Goal: Book appointment/travel/reservation

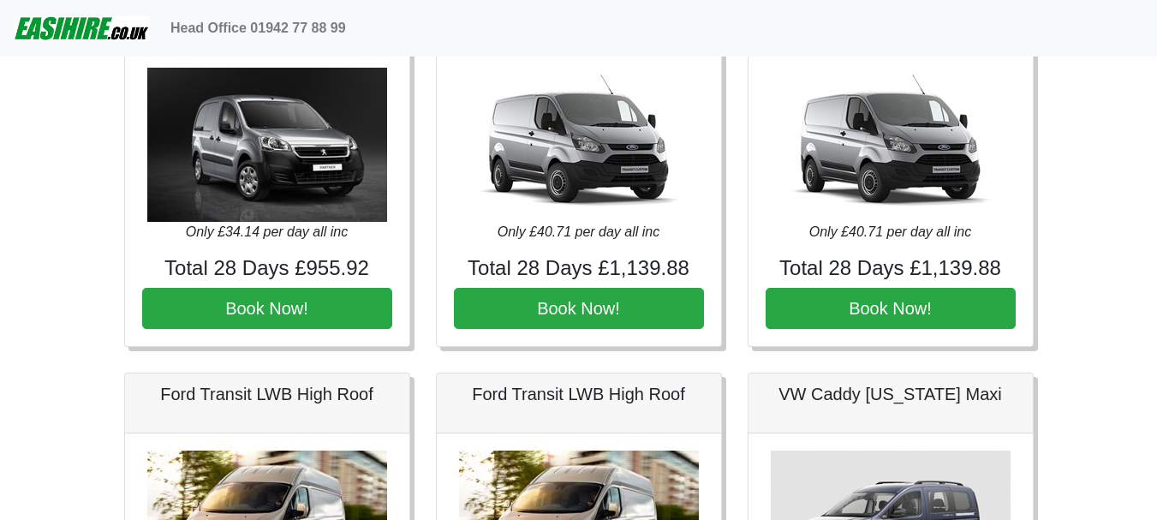
scroll to position [942, 0]
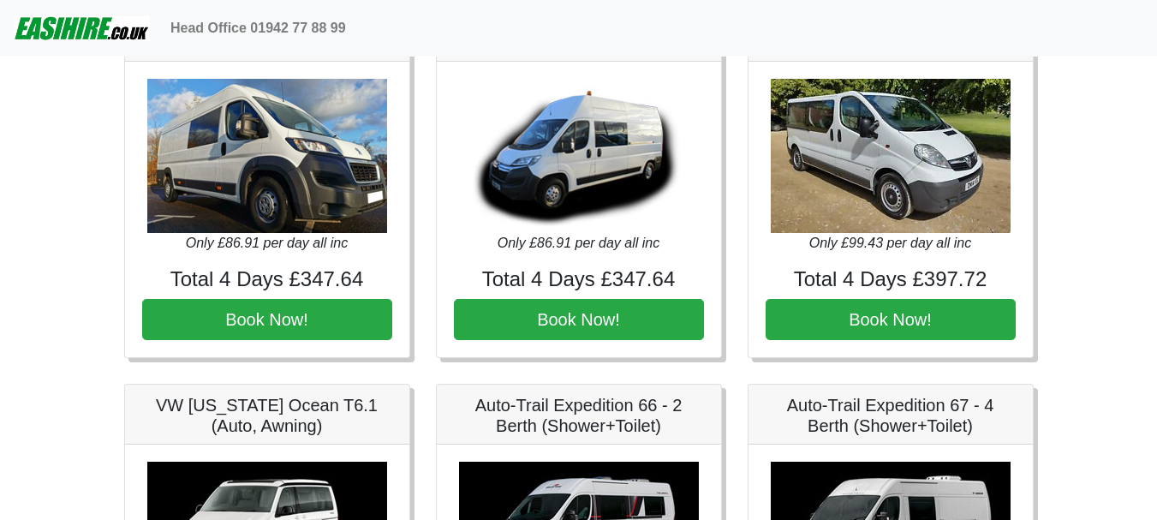
scroll to position [2827, 0]
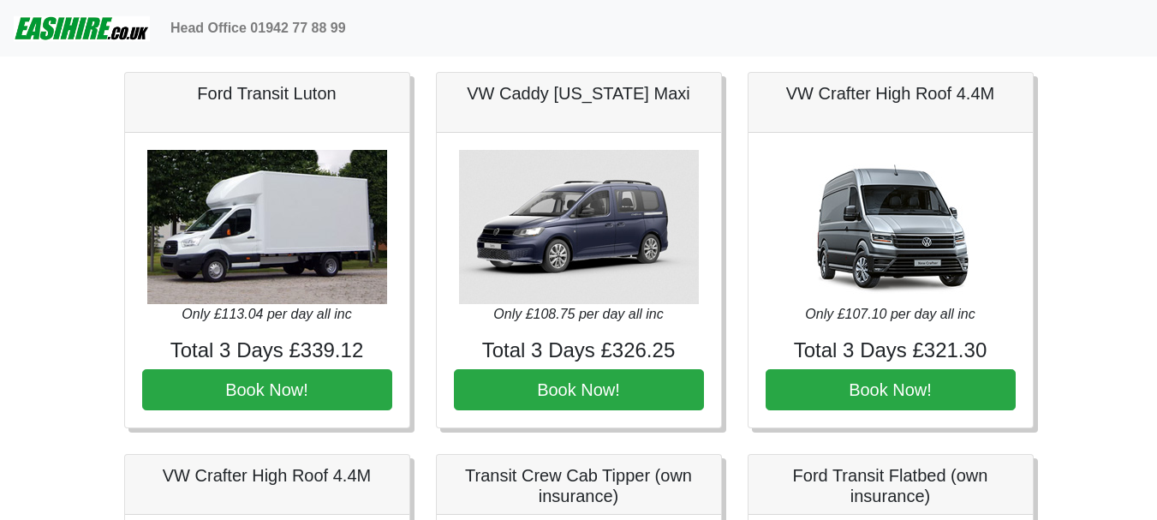
scroll to position [1970, 0]
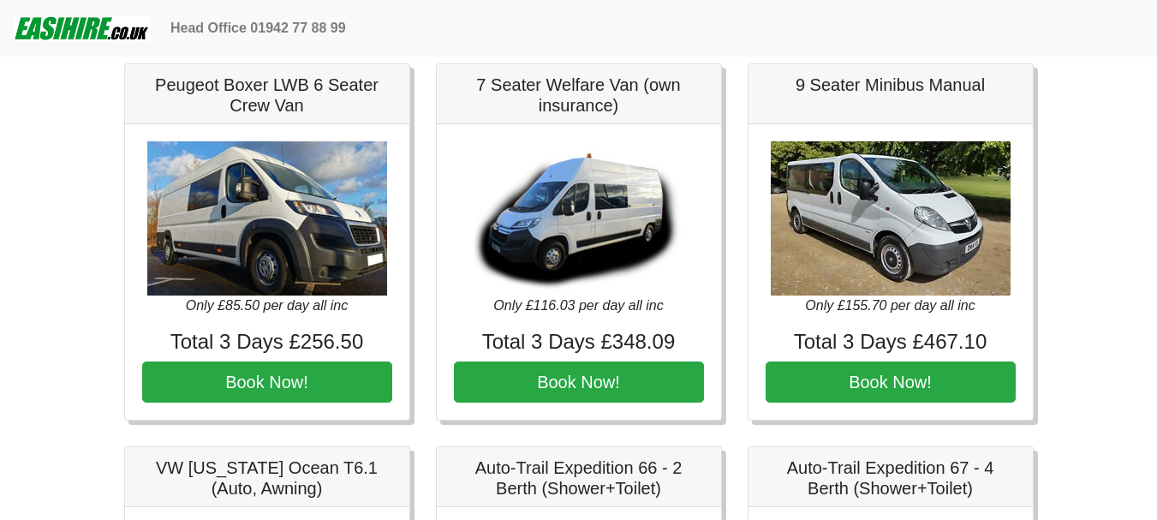
scroll to position [2741, 0]
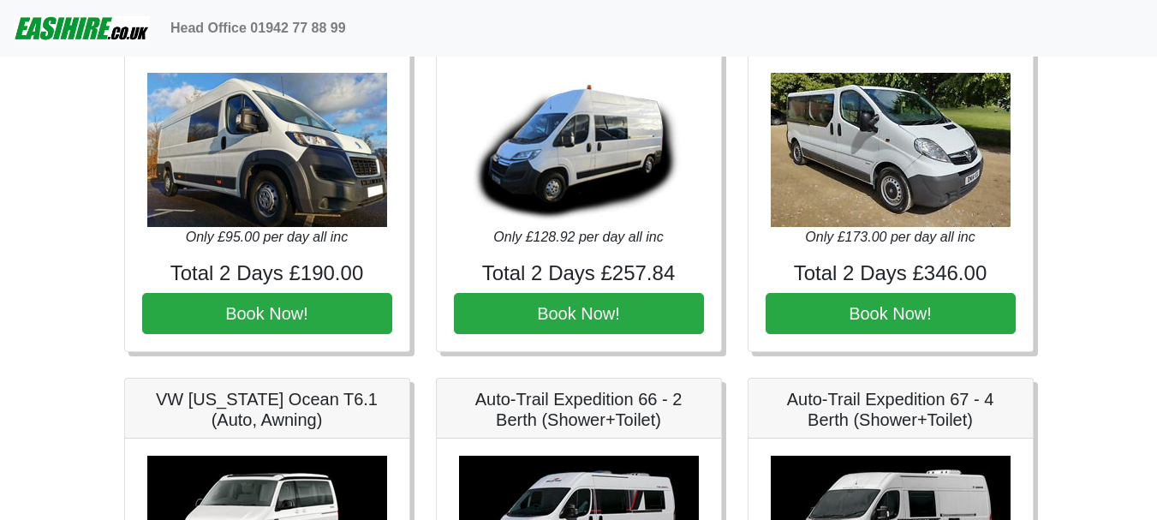
scroll to position [2827, 0]
